Goal: Task Accomplishment & Management: Use online tool/utility

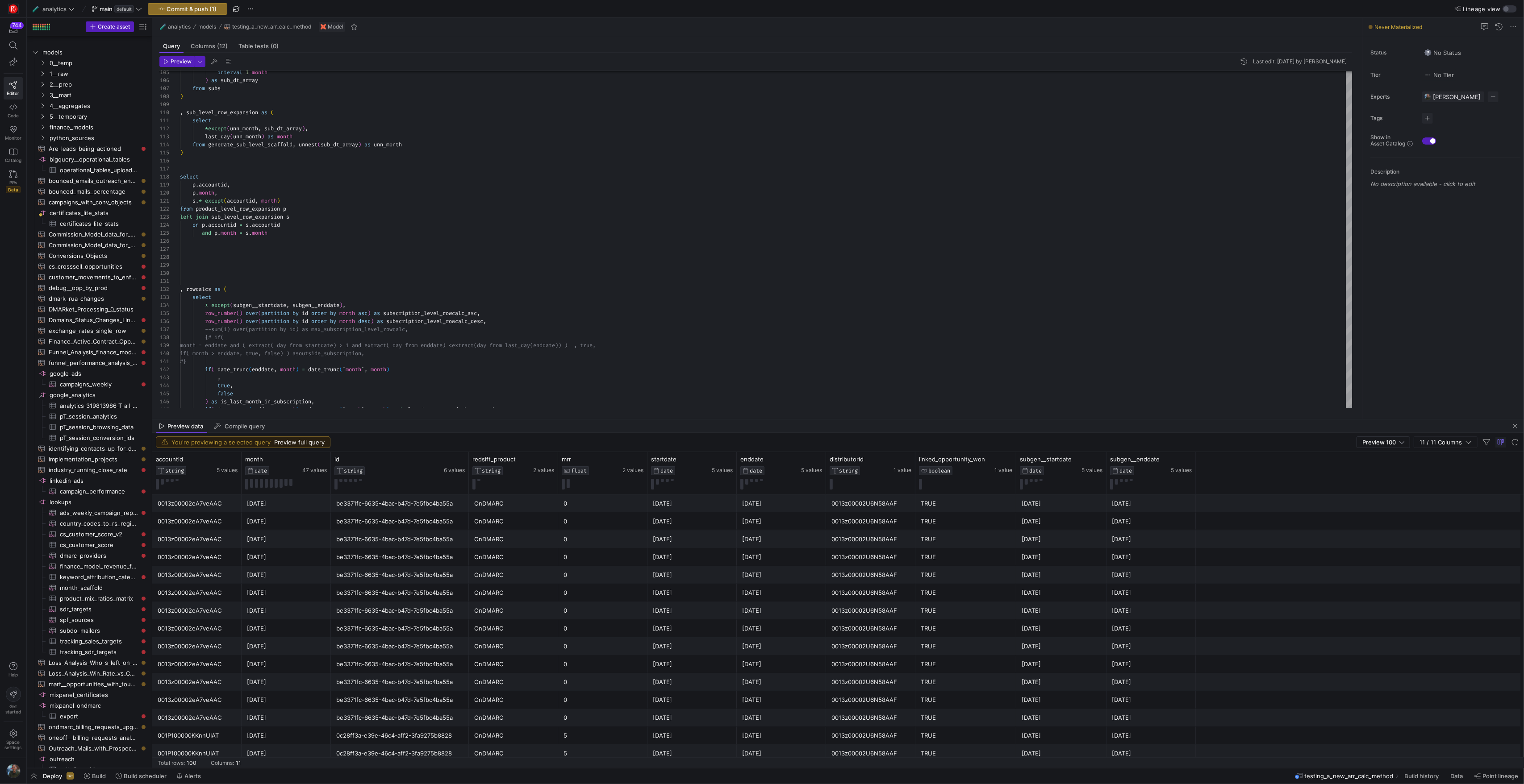
scroll to position [24, 3]
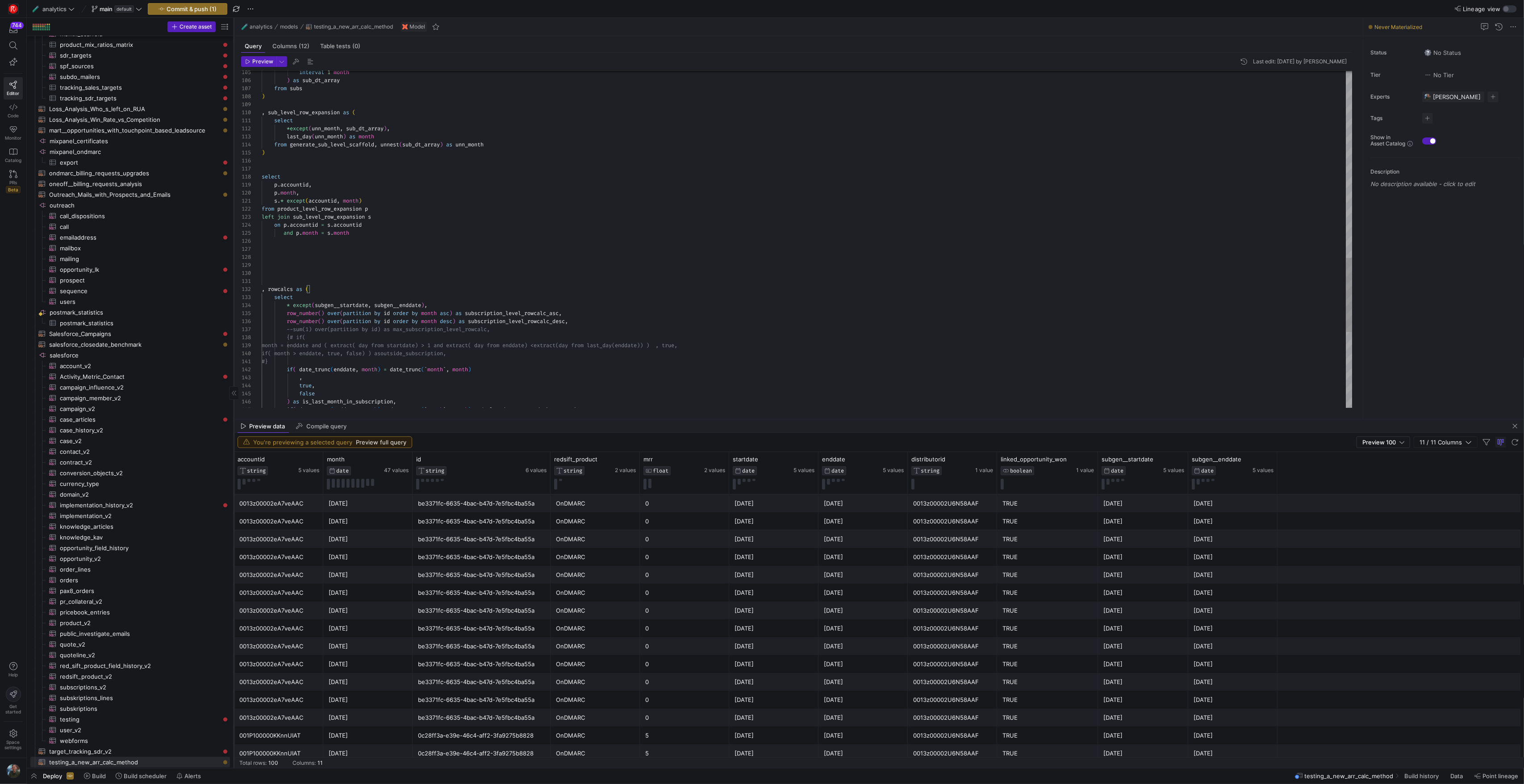
drag, startPoint x: 152, startPoint y: 236, endPoint x: 234, endPoint y: 242, distance: 82.2
click at [234, 242] on div at bounding box center [234, 393] width 1 height 750
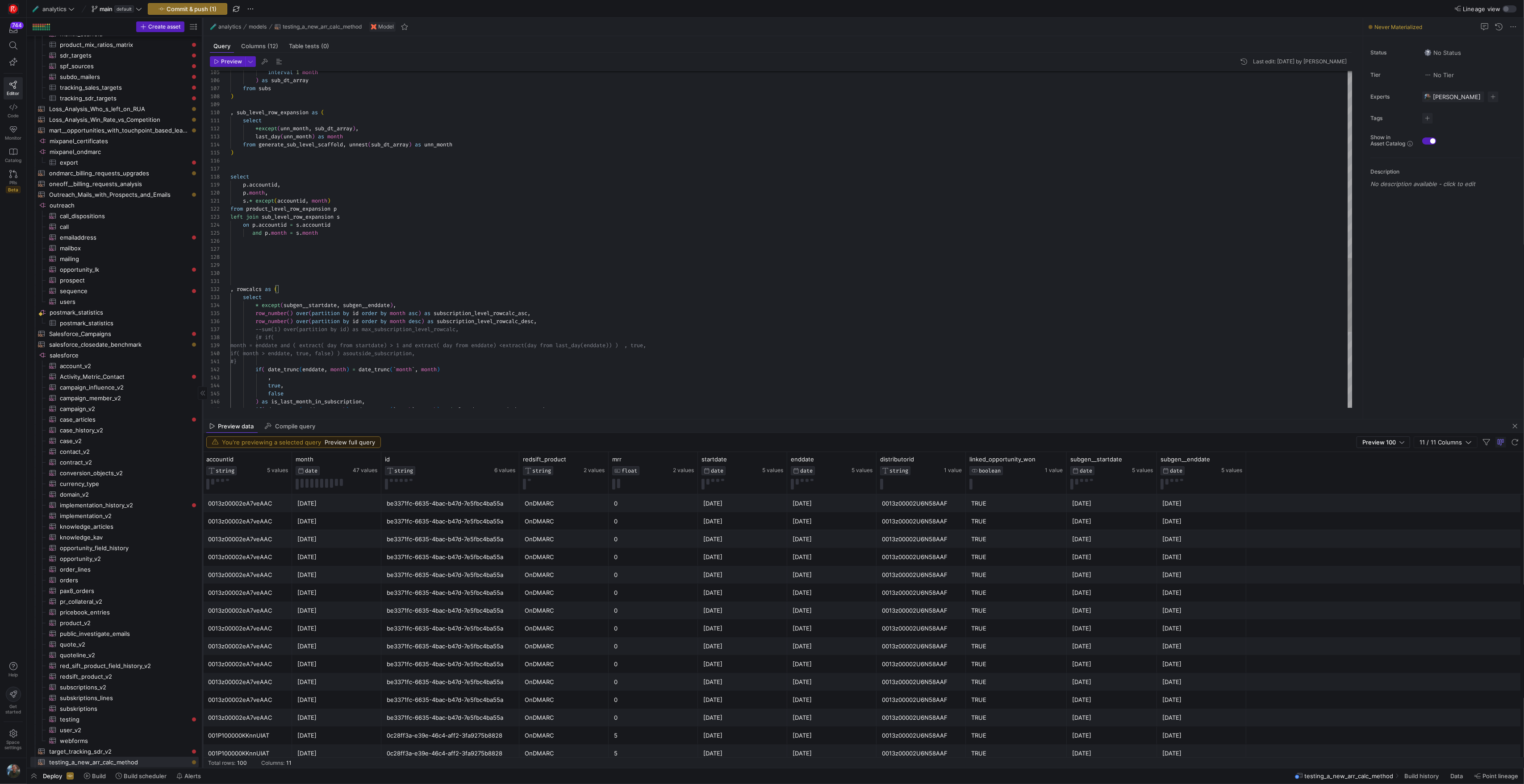
drag, startPoint x: 233, startPoint y: 165, endPoint x: 202, endPoint y: 163, distance: 31.1
click at [202, 163] on div at bounding box center [202, 393] width 1 height 750
